Goal: Complete application form

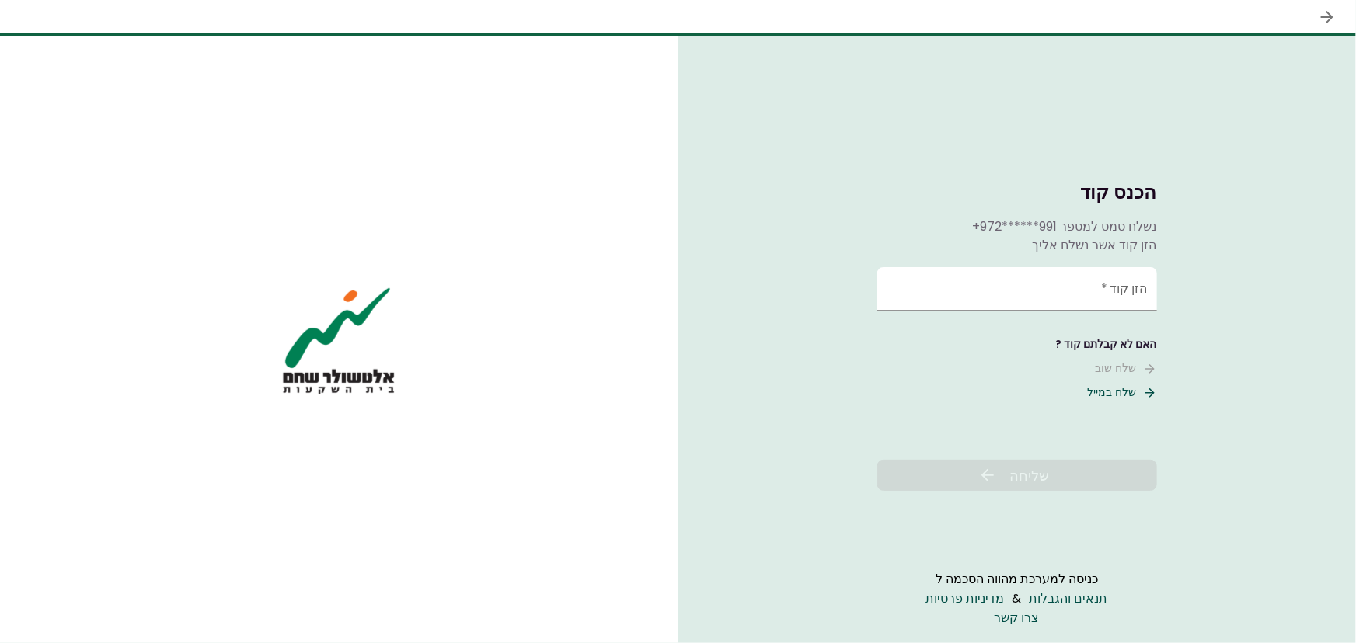
click at [1109, 296] on input "הזן קוד   *" at bounding box center [1017, 289] width 280 height 44
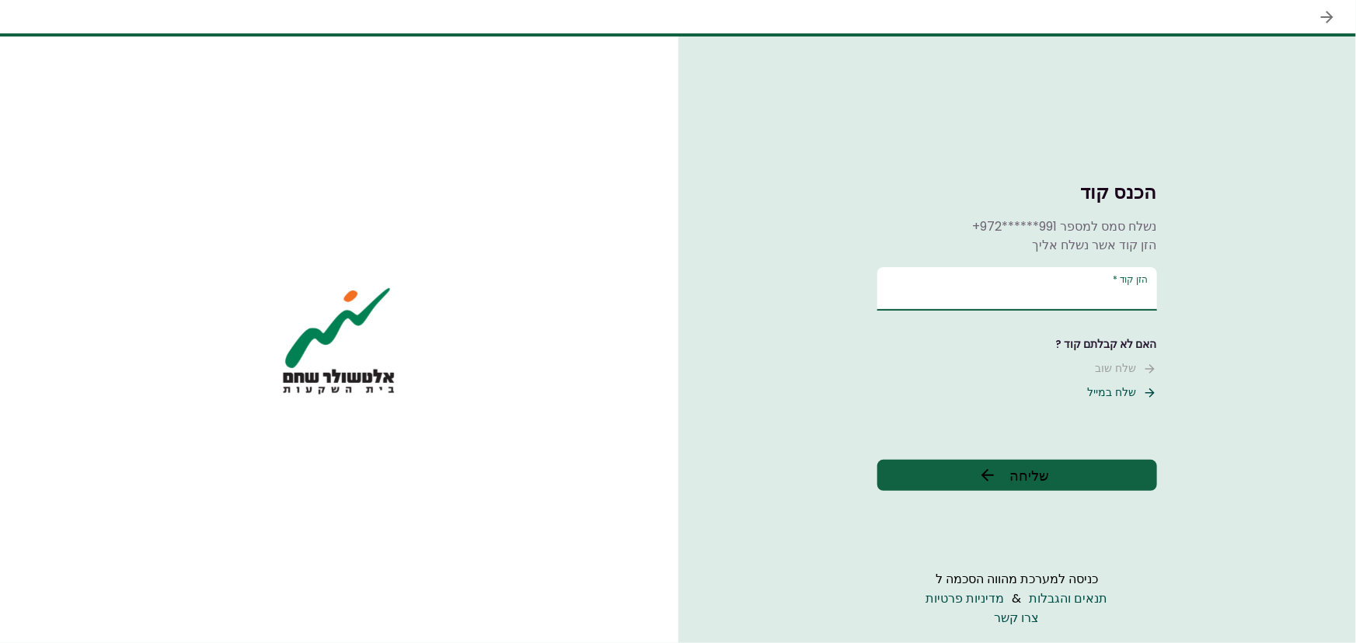
type input "******"
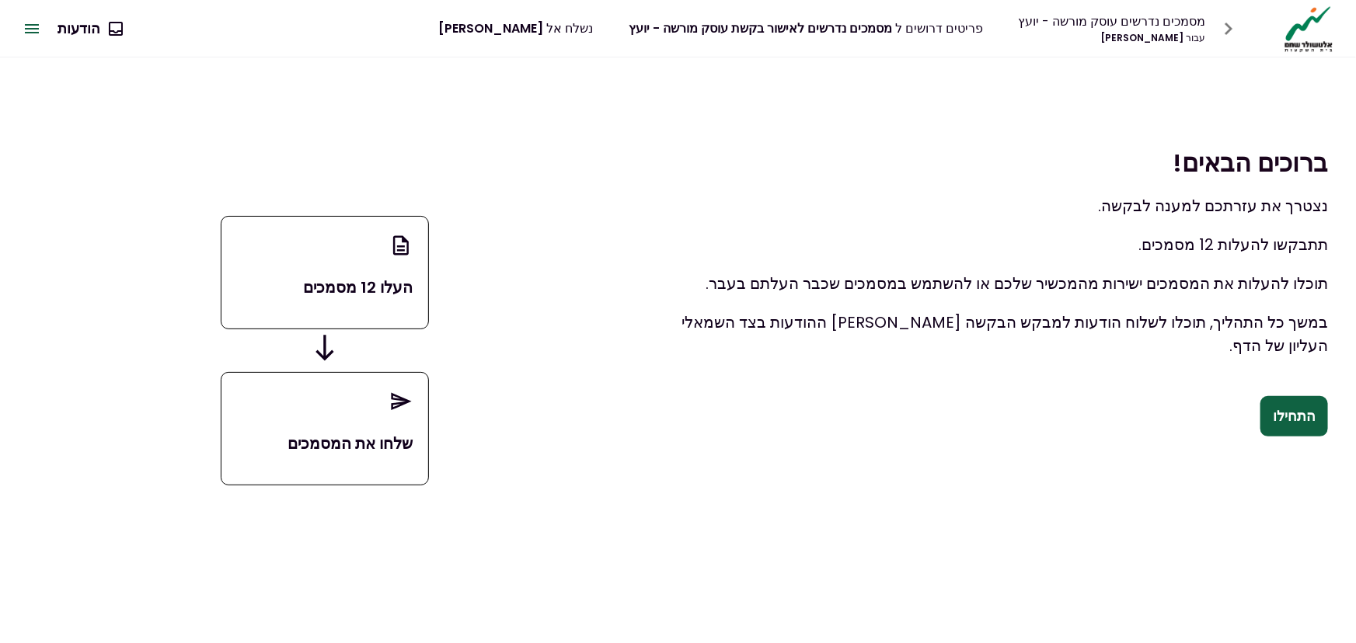
click at [1292, 413] on button "התחילו" at bounding box center [1294, 416] width 68 height 40
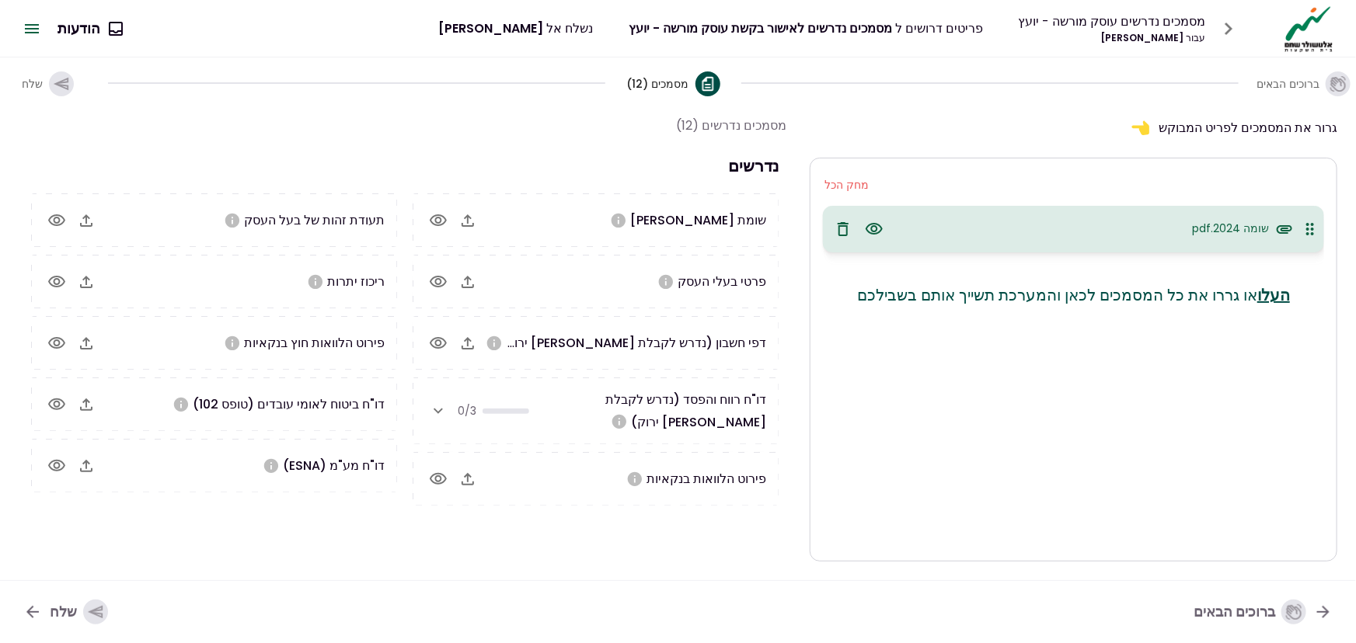
click at [725, 286] on span "פרטי בעלי העסק" at bounding box center [722, 282] width 89 height 18
click at [438, 278] on icon "button" at bounding box center [438, 282] width 19 height 19
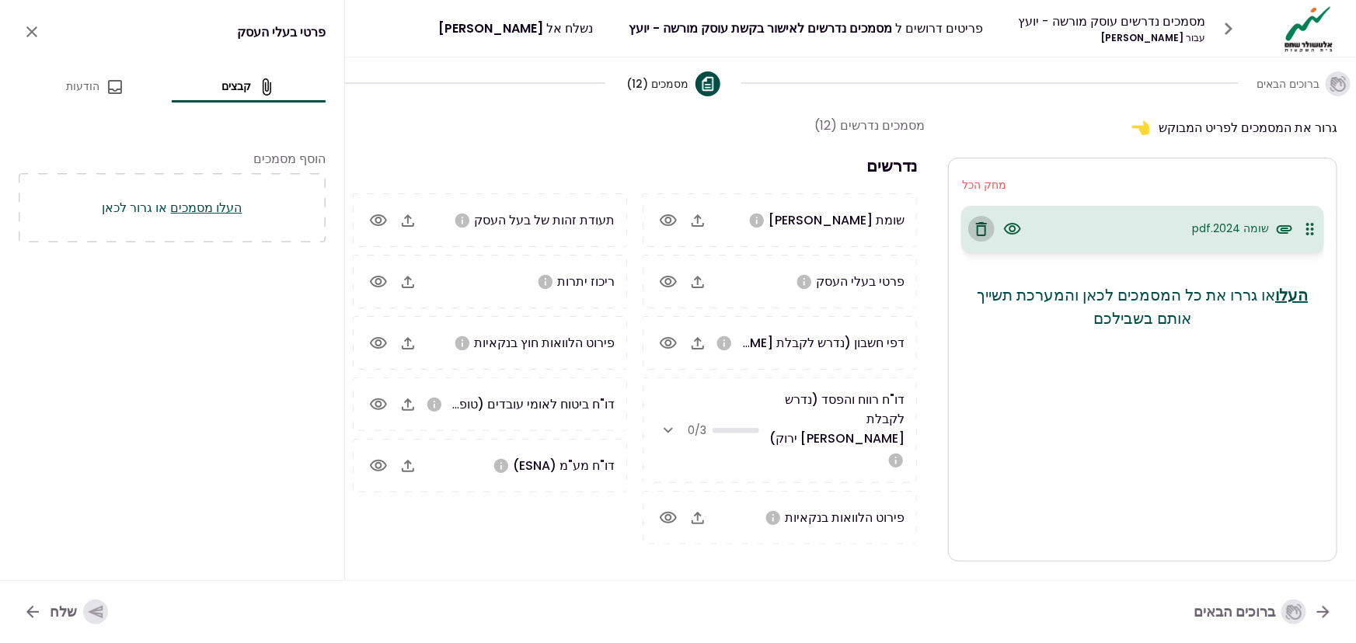
click at [983, 226] on icon "button" at bounding box center [981, 229] width 19 height 19
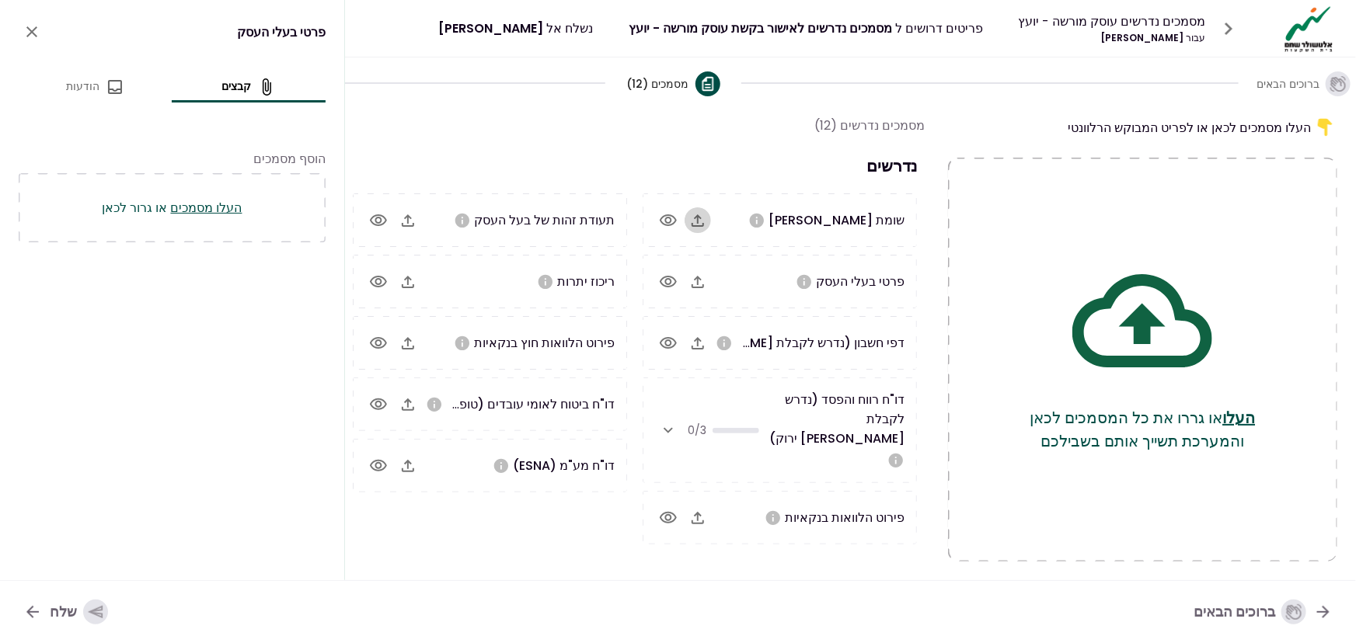
click at [695, 218] on icon "button" at bounding box center [698, 220] width 19 height 19
click at [703, 281] on icon "button" at bounding box center [698, 282] width 19 height 19
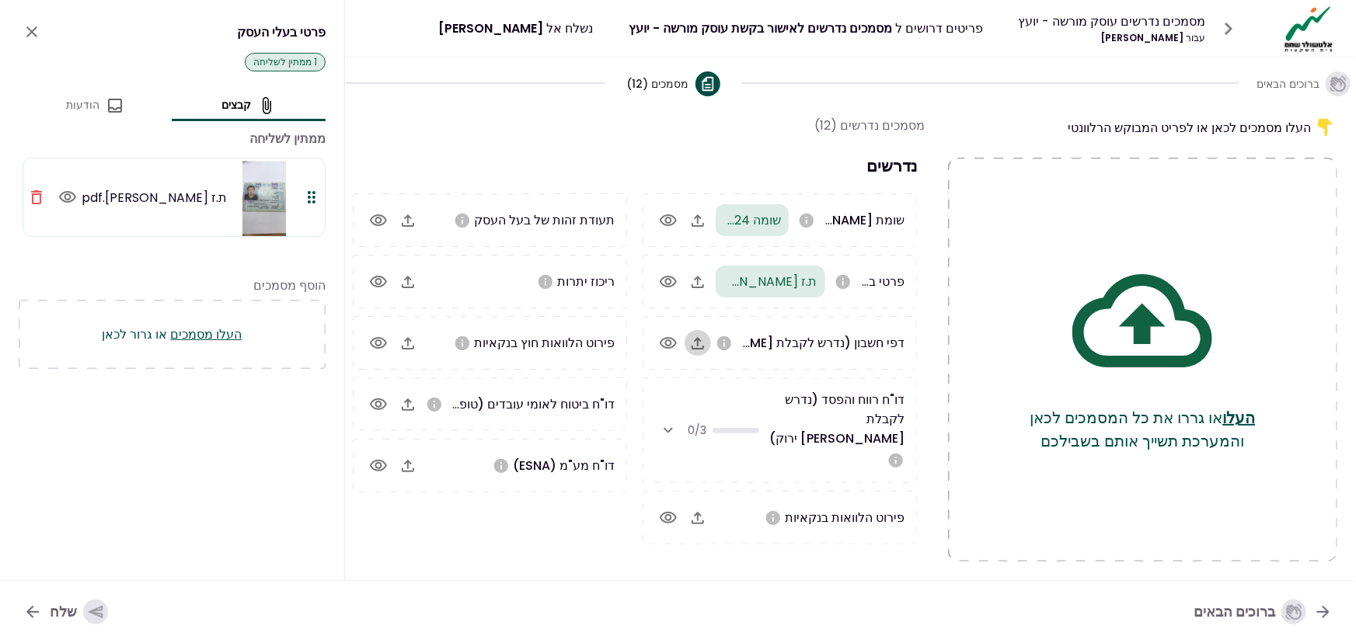
click at [692, 343] on icon "button" at bounding box center [698, 343] width 12 height 12
click at [668, 421] on icon "button" at bounding box center [668, 430] width 19 height 19
click at [699, 501] on icon "button" at bounding box center [698, 510] width 19 height 19
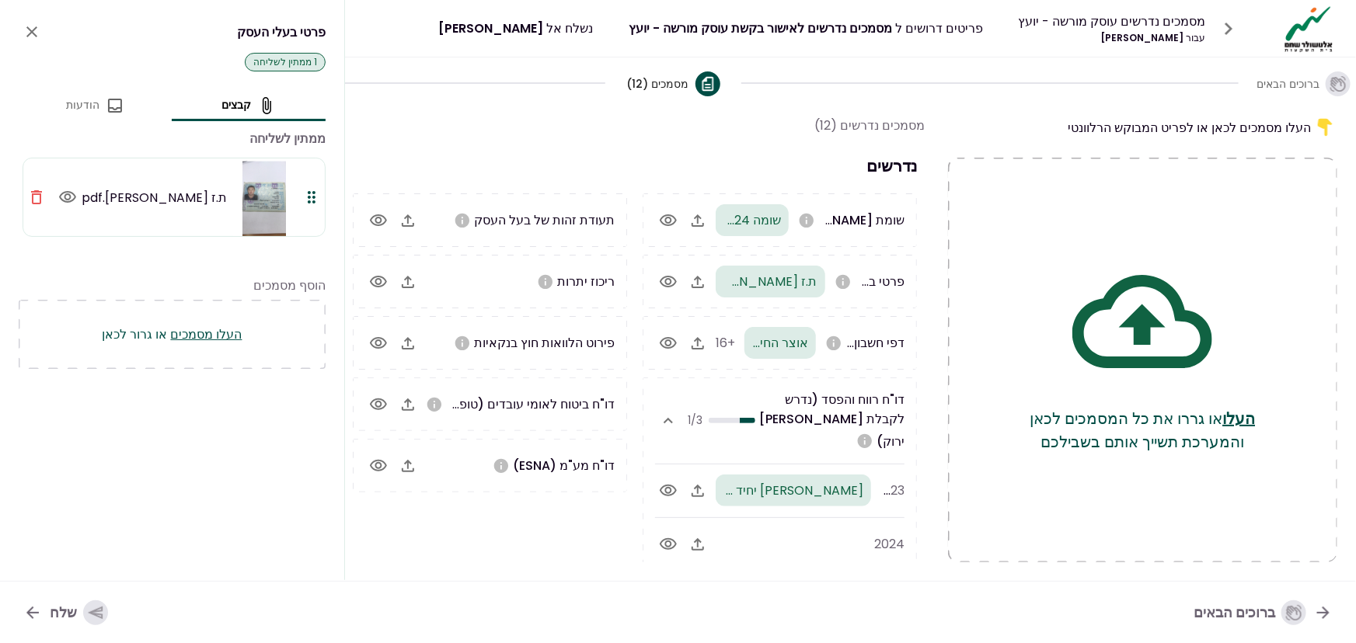
click at [698, 535] on icon "button" at bounding box center [698, 544] width 19 height 19
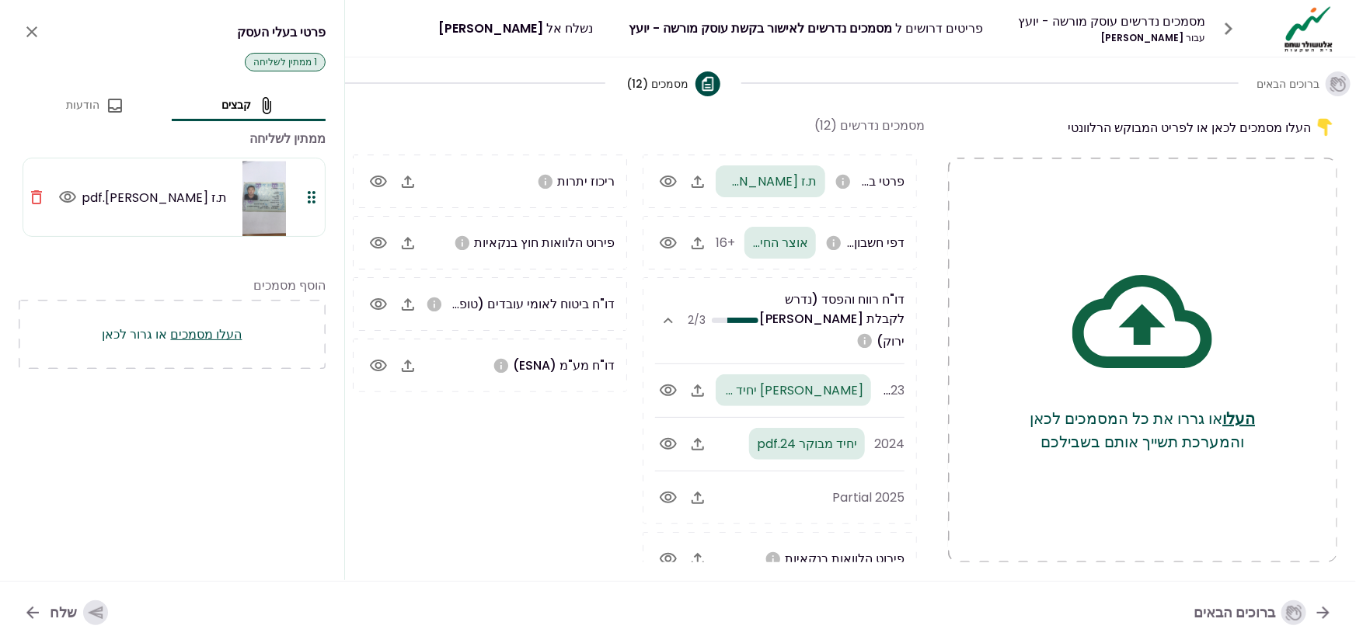
scroll to position [101, 0]
click at [701, 488] on icon "button" at bounding box center [698, 497] width 19 height 19
click at [670, 241] on icon "button" at bounding box center [668, 242] width 19 height 19
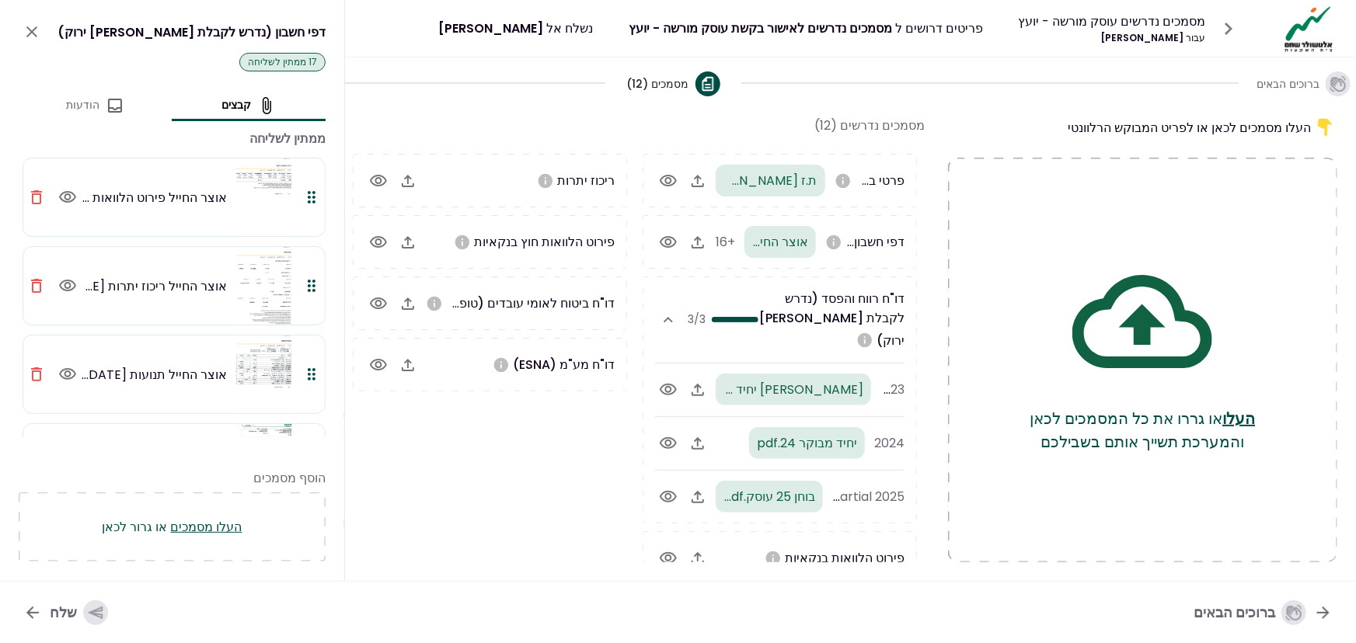
click at [36, 195] on icon "button" at bounding box center [36, 197] width 11 height 14
click at [36, 194] on icon "button" at bounding box center [36, 197] width 11 height 14
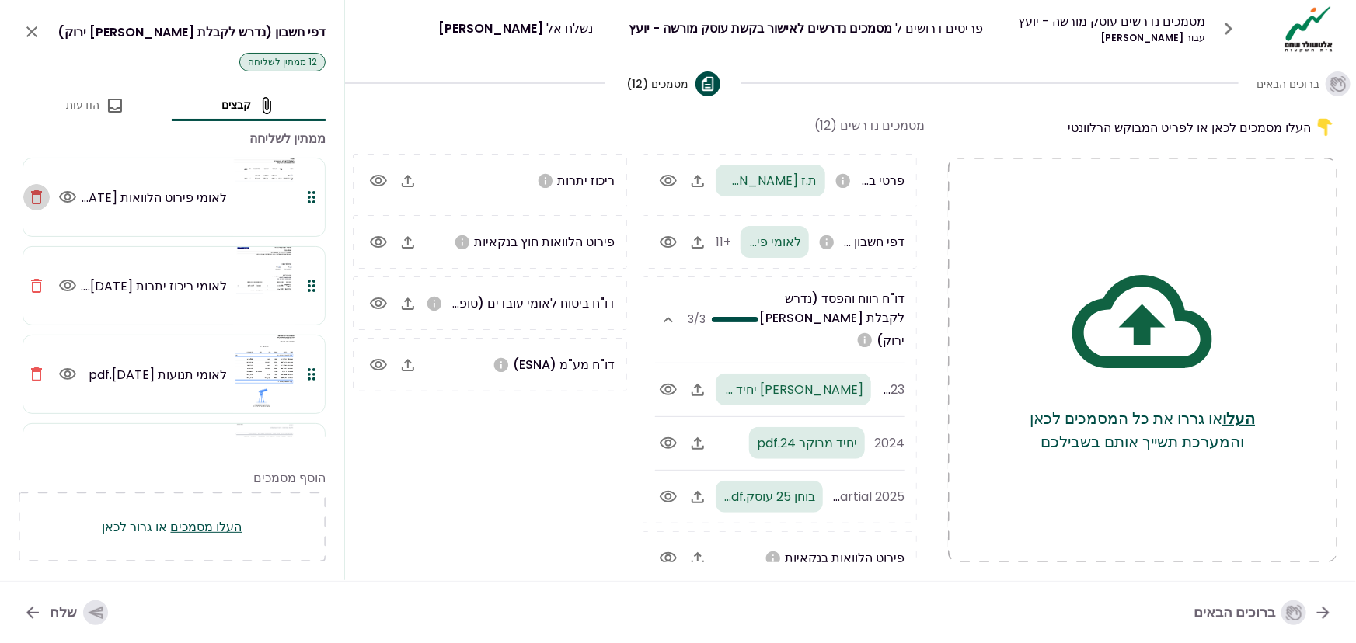
click at [36, 194] on icon "button" at bounding box center [36, 197] width 11 height 14
click at [36, 279] on icon "button" at bounding box center [36, 286] width 11 height 14
click at [36, 194] on icon "button" at bounding box center [36, 197] width 11 height 14
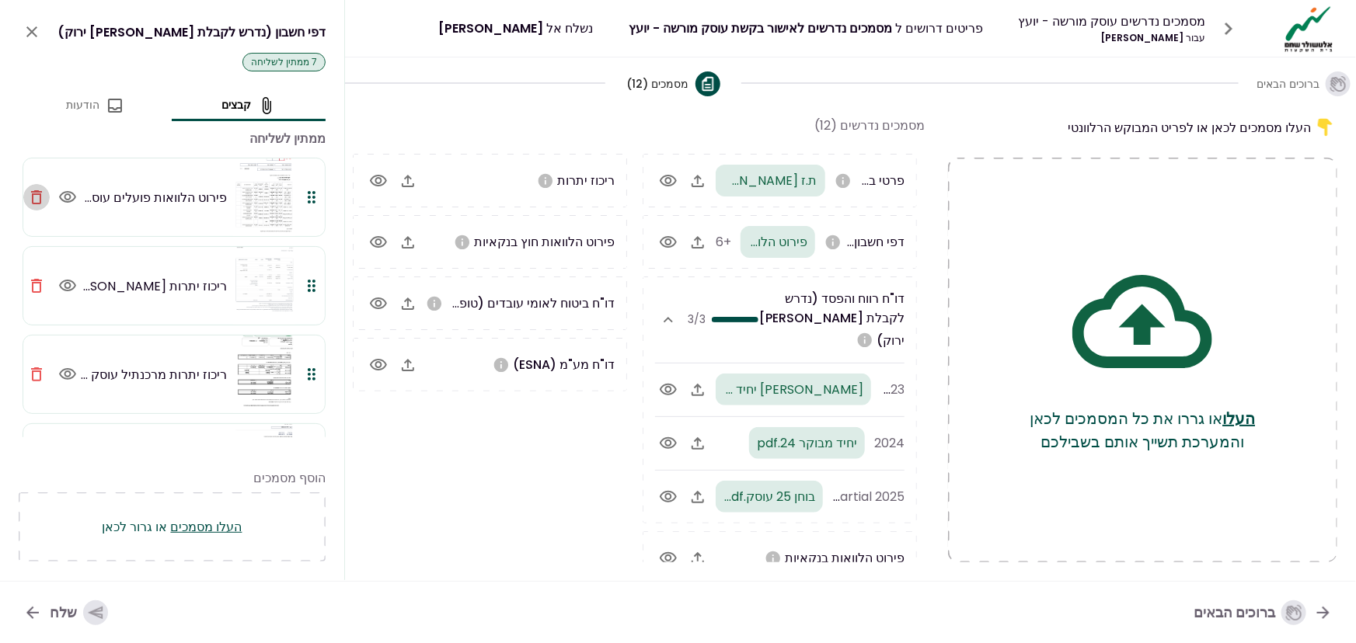
click at [36, 194] on icon "button" at bounding box center [36, 197] width 11 height 14
click at [36, 279] on icon "button" at bounding box center [36, 286] width 11 height 14
click at [36, 194] on icon "button" at bounding box center [36, 197] width 11 height 14
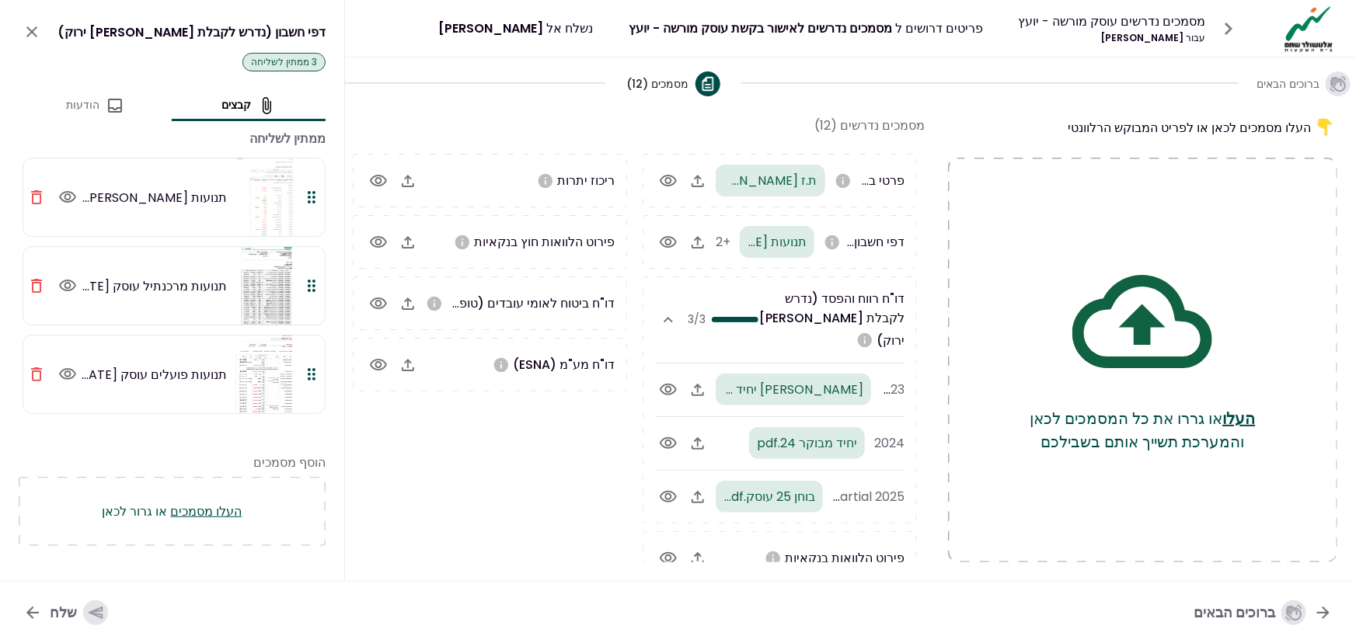
click at [36, 194] on icon "button" at bounding box center [36, 197] width 11 height 14
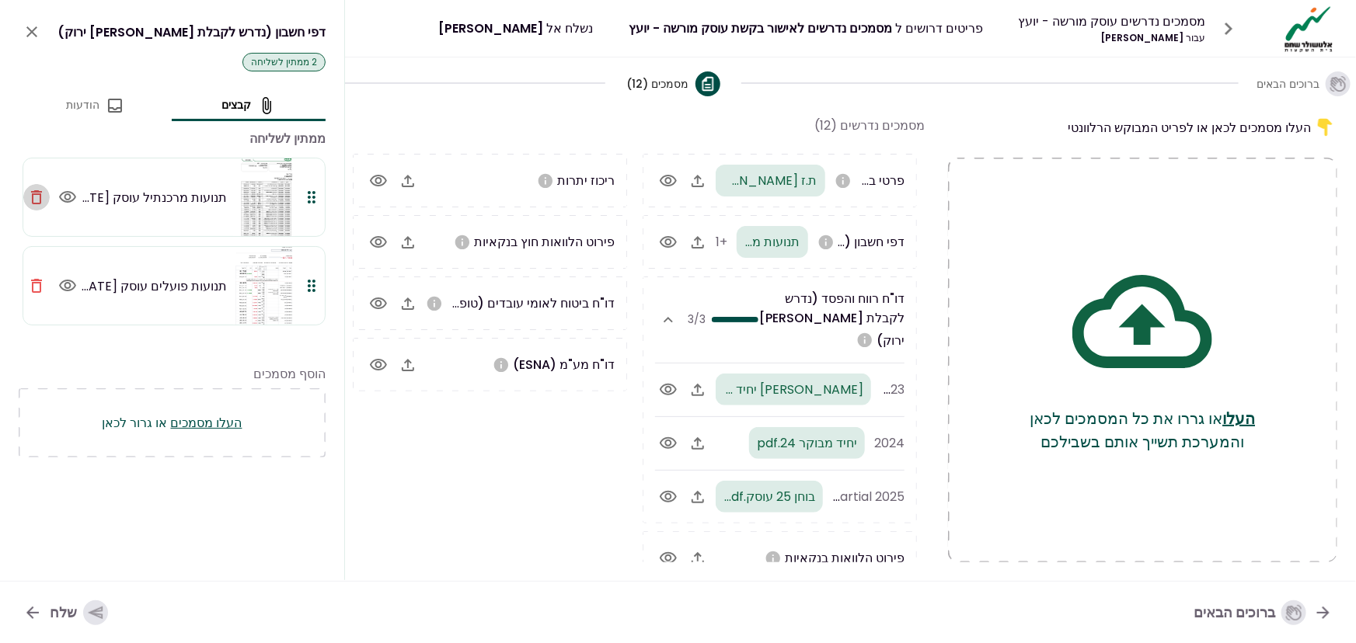
click at [36, 194] on icon "button" at bounding box center [36, 197] width 11 height 14
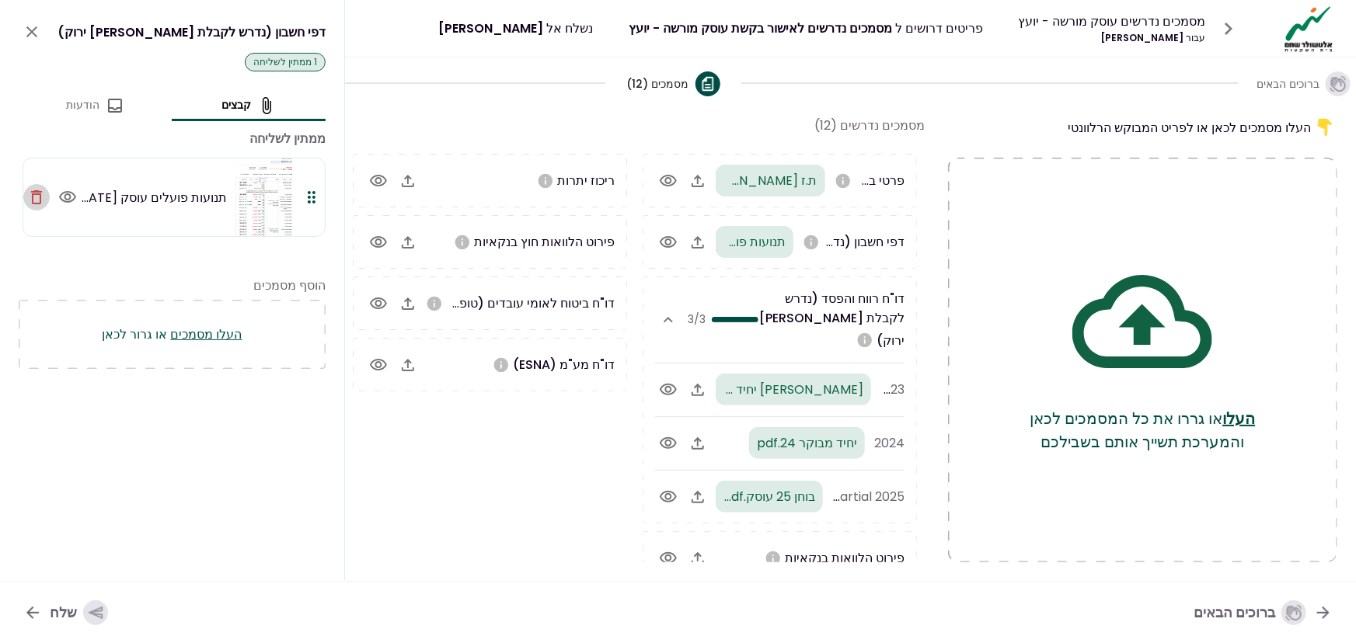
click at [36, 194] on icon "button" at bounding box center [36, 197] width 11 height 14
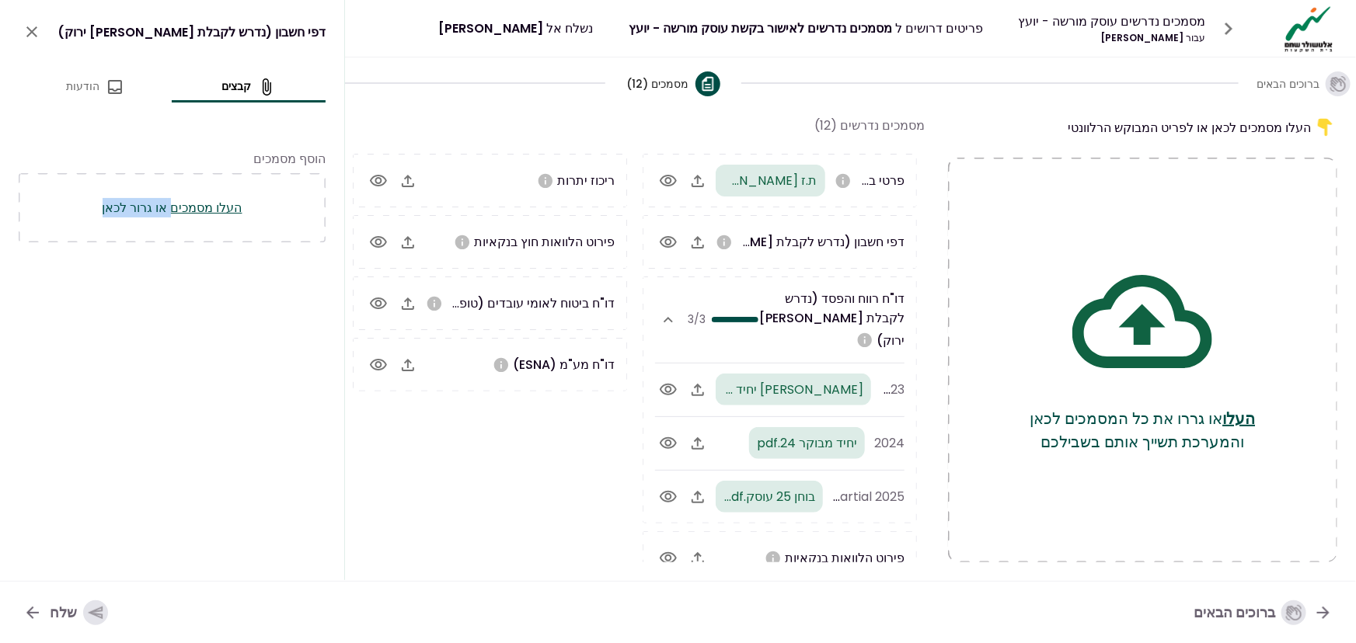
click at [36, 194] on div "העלו מסמכים או גרור לכאן" at bounding box center [172, 207] width 307 height 69
click at [123, 409] on div "דפי חשבון (נדרש לקבלת [PERSON_NAME] ירוק) קבצים הודעות הוסף מסמכים העלו מסמכים …" at bounding box center [172, 290] width 344 height 581
click at [703, 234] on icon "button" at bounding box center [698, 242] width 19 height 19
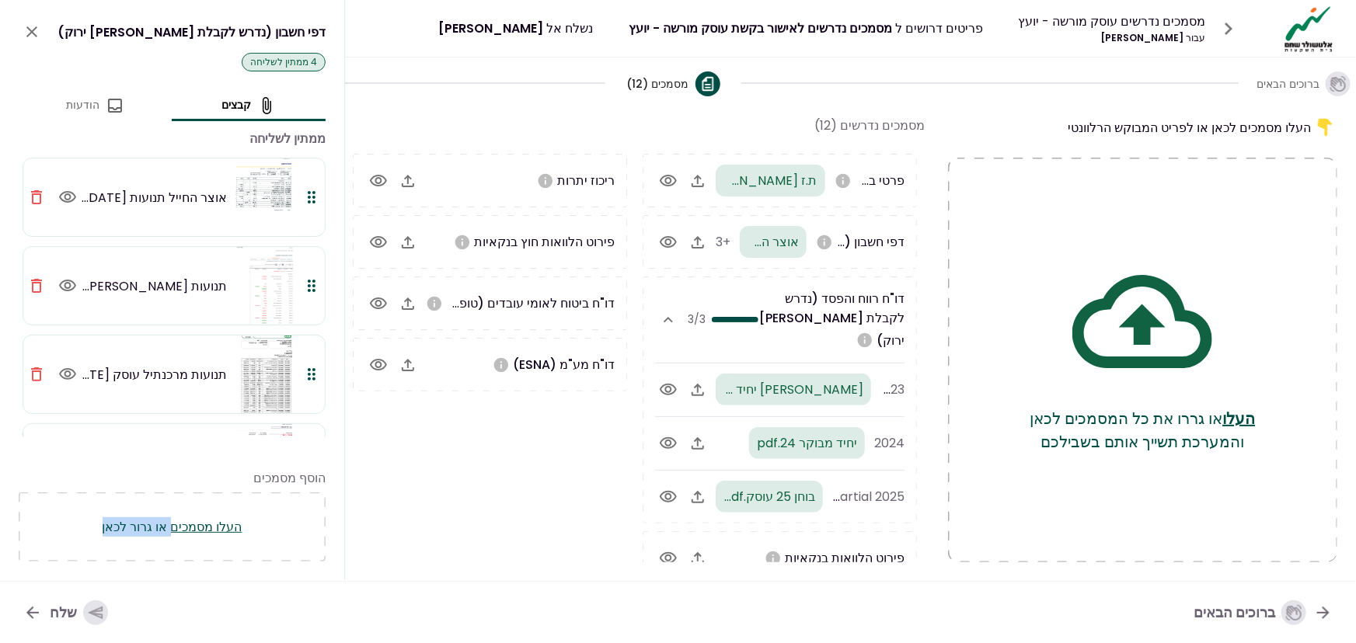
click at [702, 549] on icon "button" at bounding box center [698, 558] width 19 height 19
click at [411, 176] on icon "button" at bounding box center [408, 181] width 12 height 12
click at [405, 304] on icon "button" at bounding box center [408, 304] width 12 height 12
click at [421, 364] on button "button" at bounding box center [408, 365] width 26 height 26
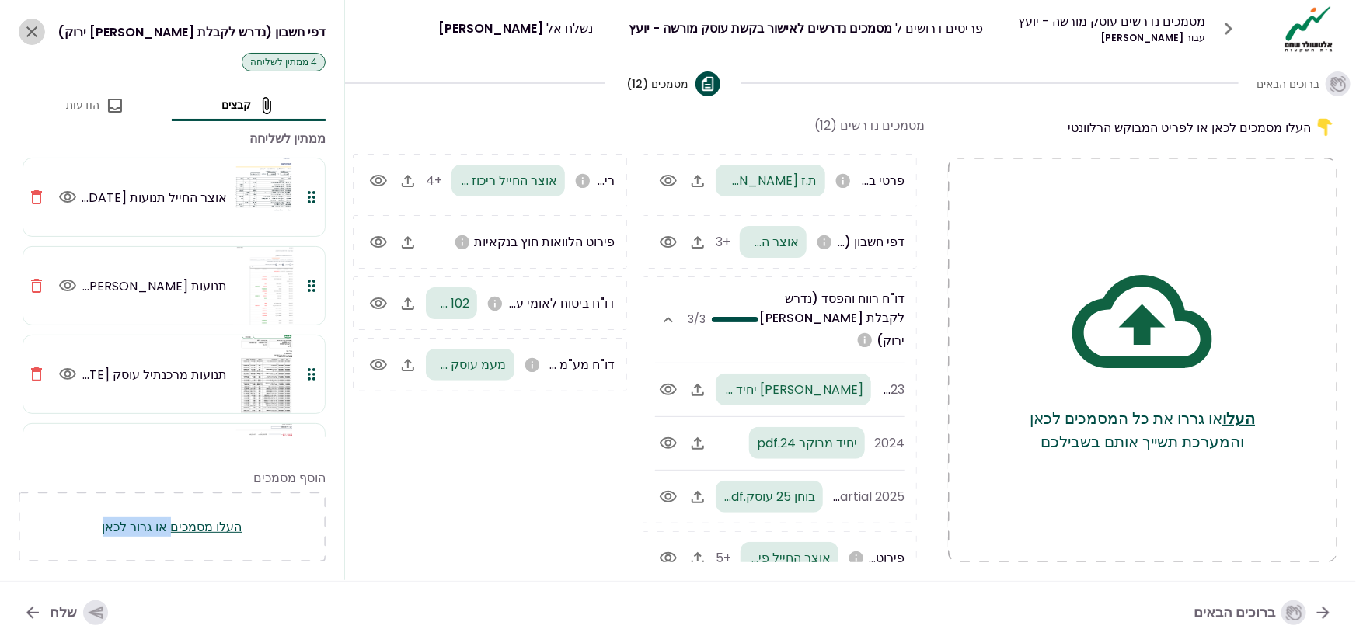
click at [34, 30] on icon "close" at bounding box center [31, 31] width 11 height 11
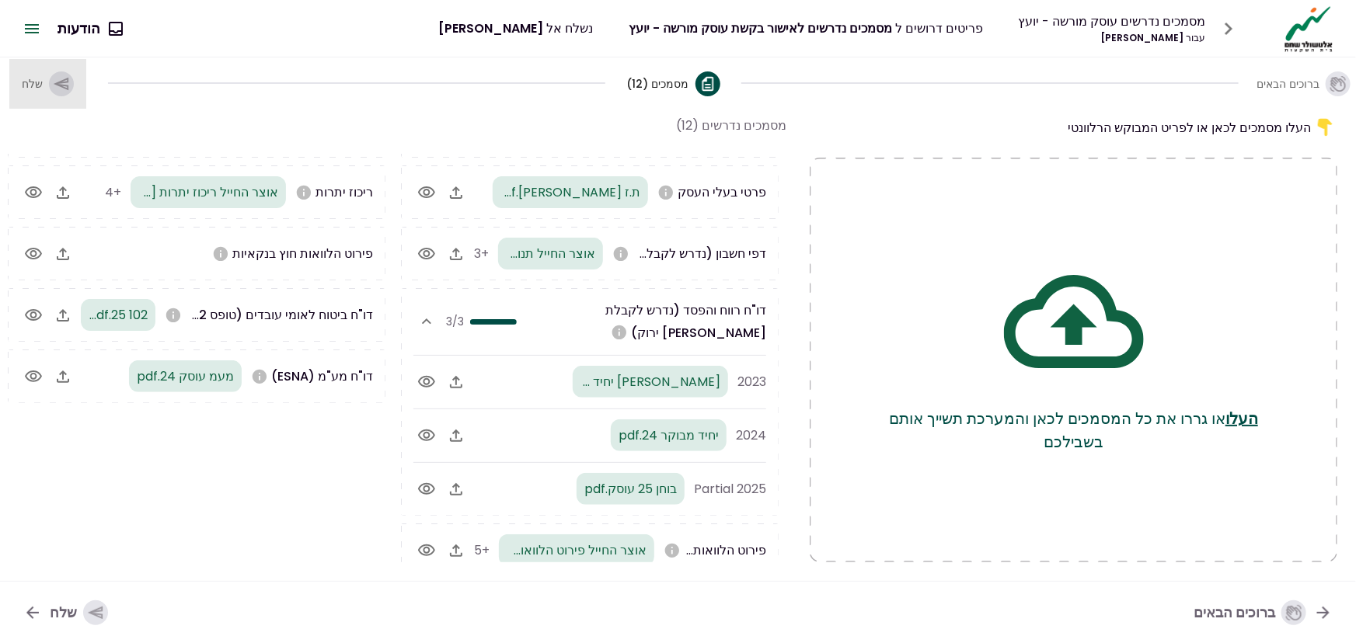
click at [61, 80] on icon "button" at bounding box center [61, 83] width 17 height 17
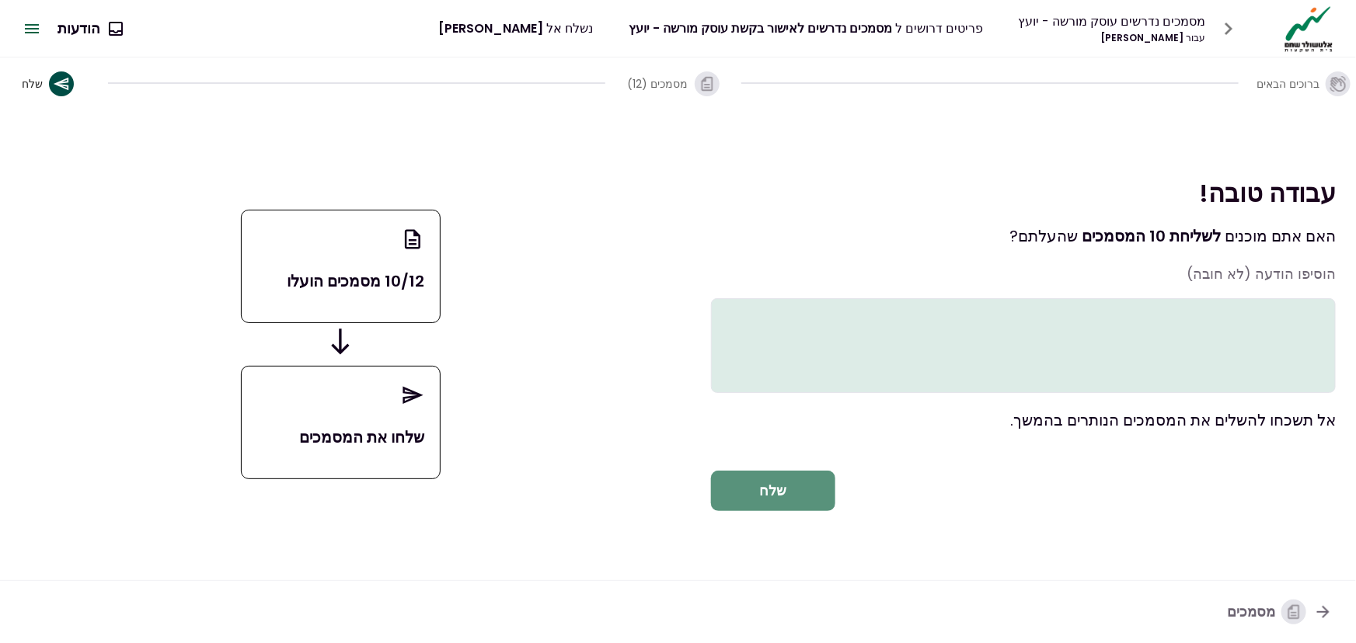
click at [780, 502] on button "שלח" at bounding box center [773, 491] width 124 height 40
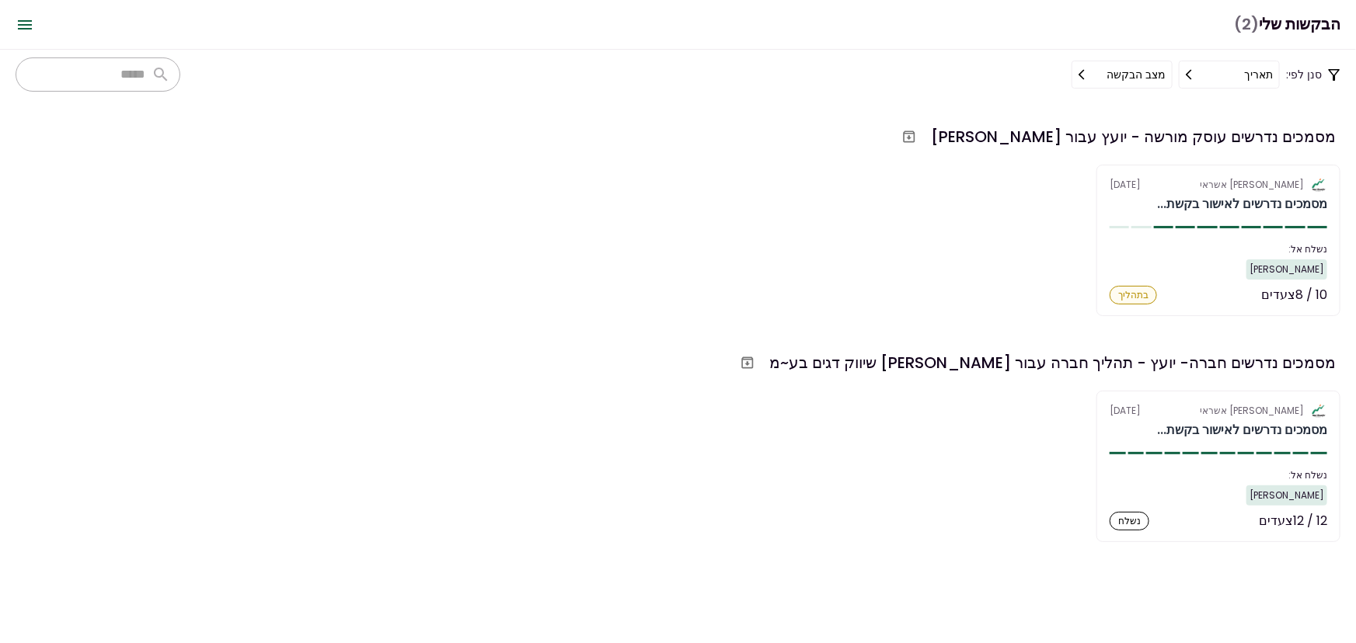
click at [1135, 66] on button "מצב הבקשה" at bounding box center [1122, 75] width 101 height 28
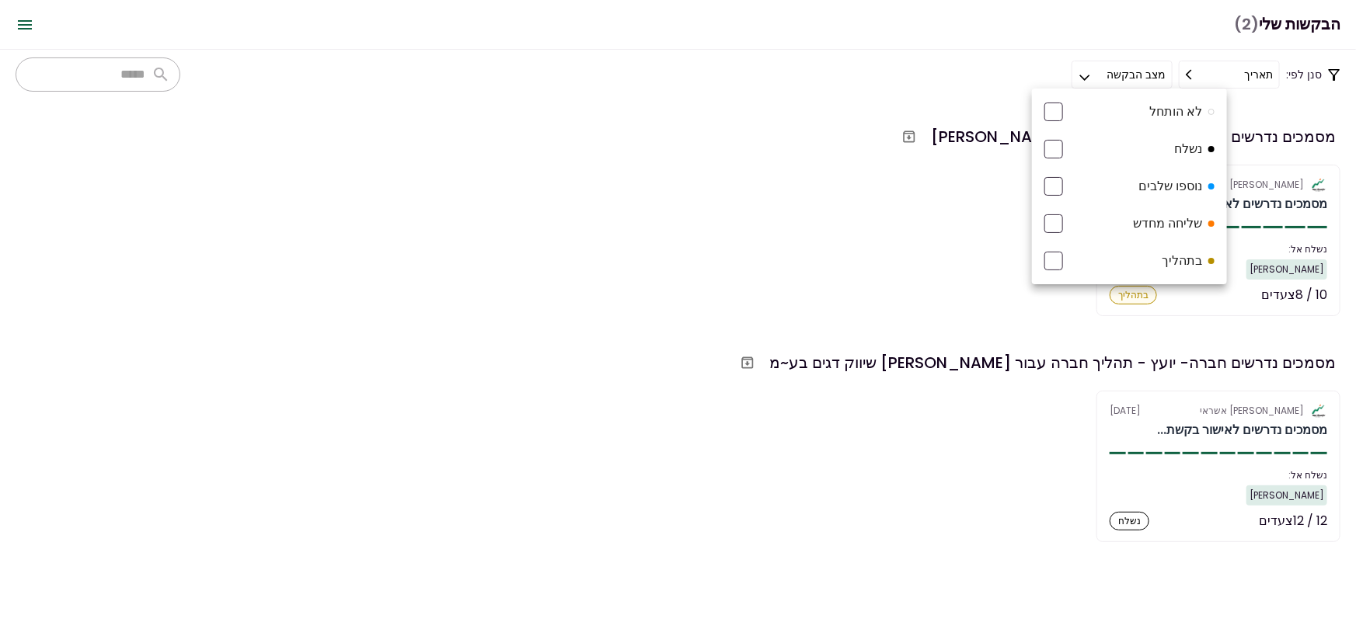
click at [758, 148] on div at bounding box center [678, 321] width 1356 height 643
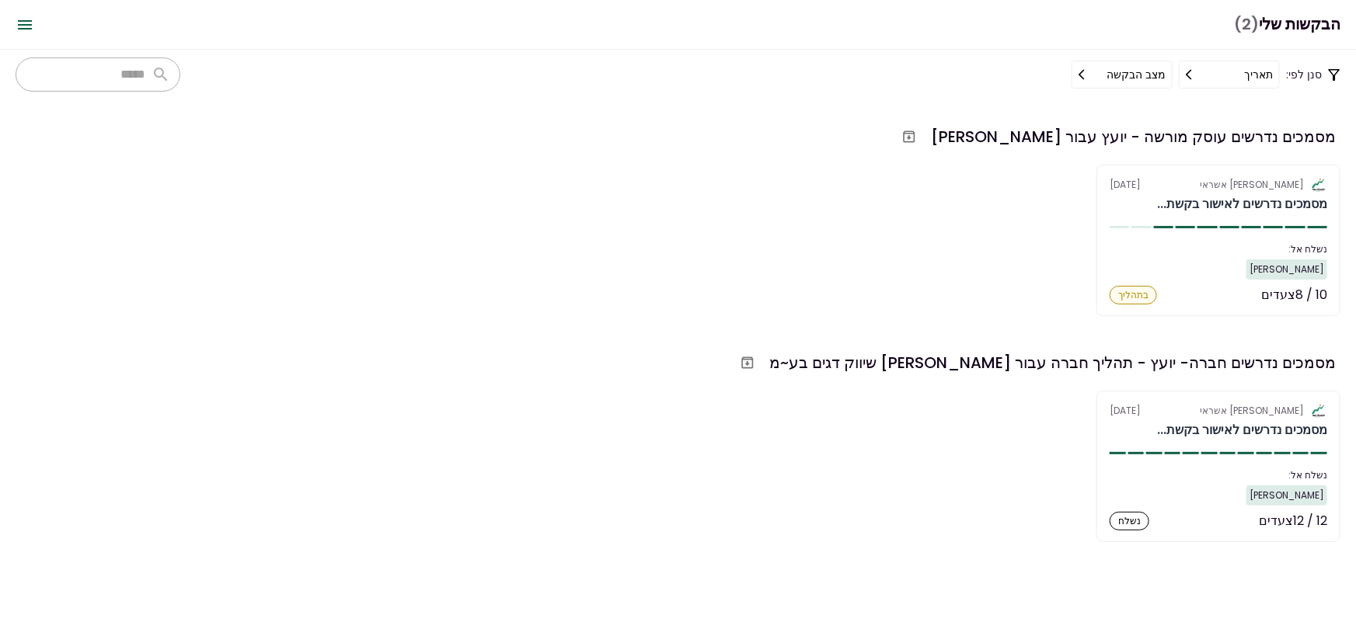
click at [1134, 61] on button "מצב הבקשה" at bounding box center [1122, 75] width 101 height 28
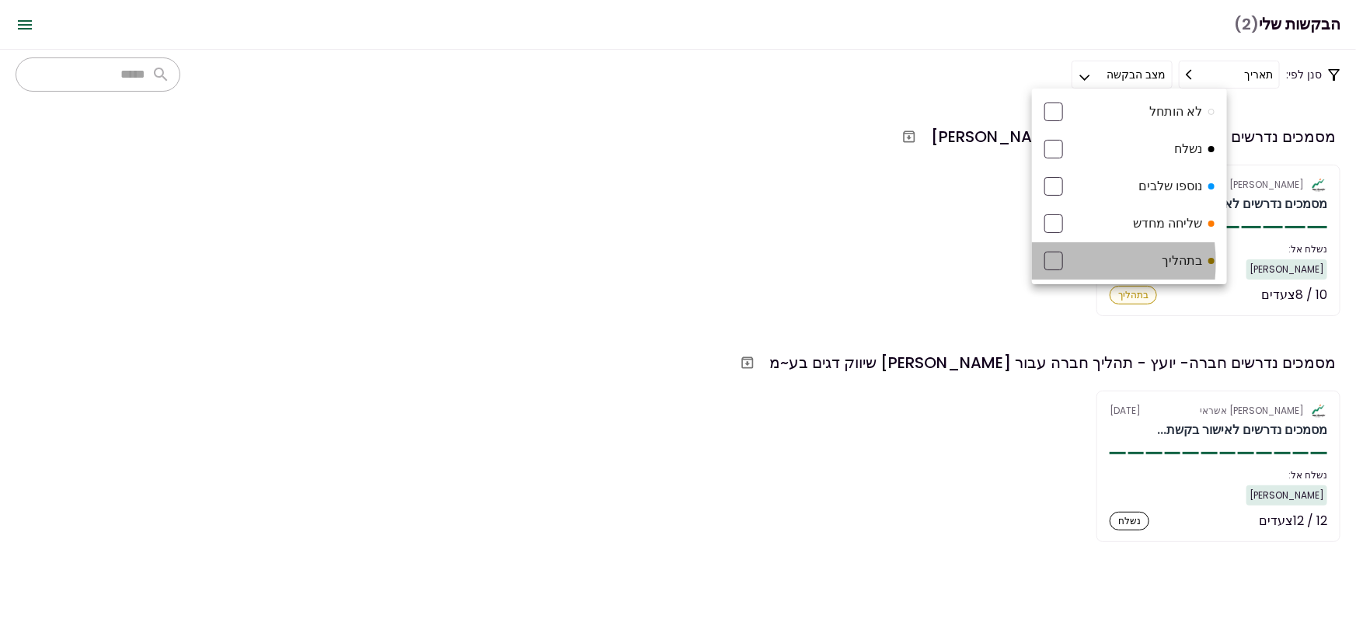
click at [1048, 263] on div at bounding box center [1053, 261] width 19 height 19
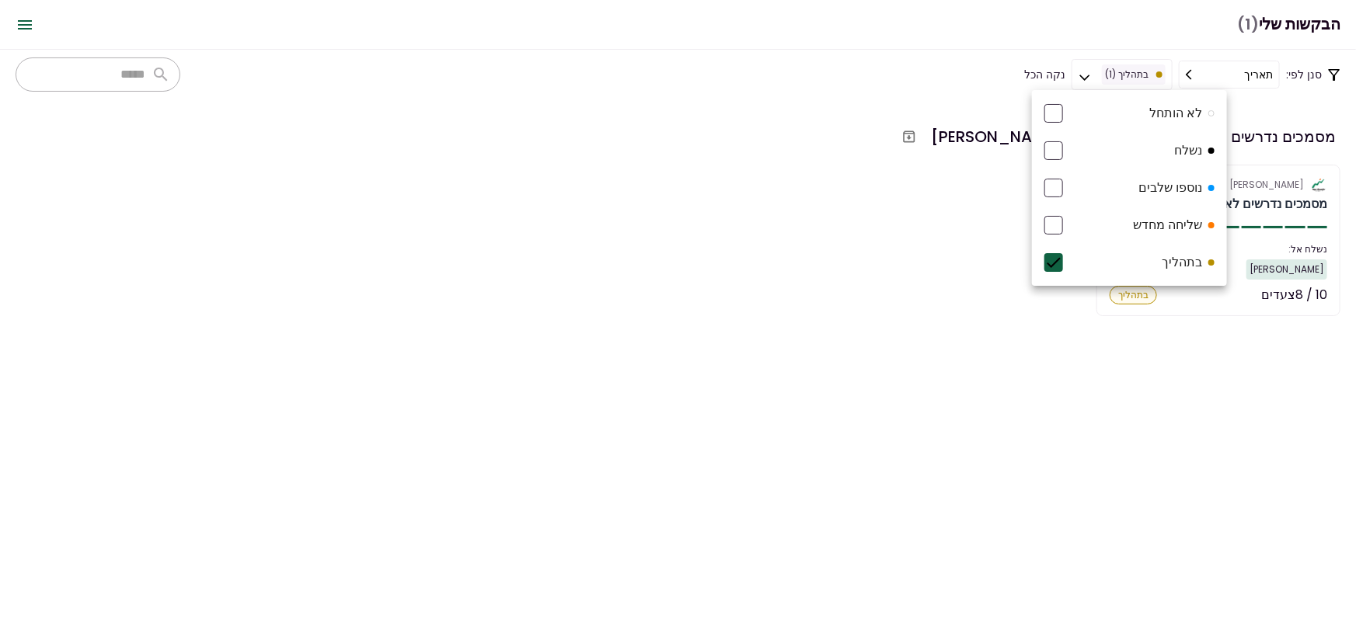
click at [744, 528] on div at bounding box center [678, 321] width 1356 height 643
